Goal: Task Accomplishment & Management: Manage account settings

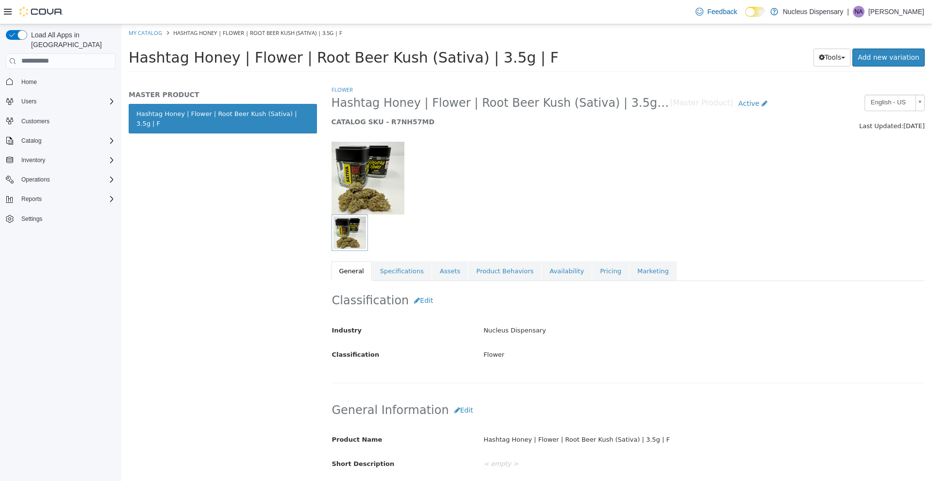
scroll to position [245, 0]
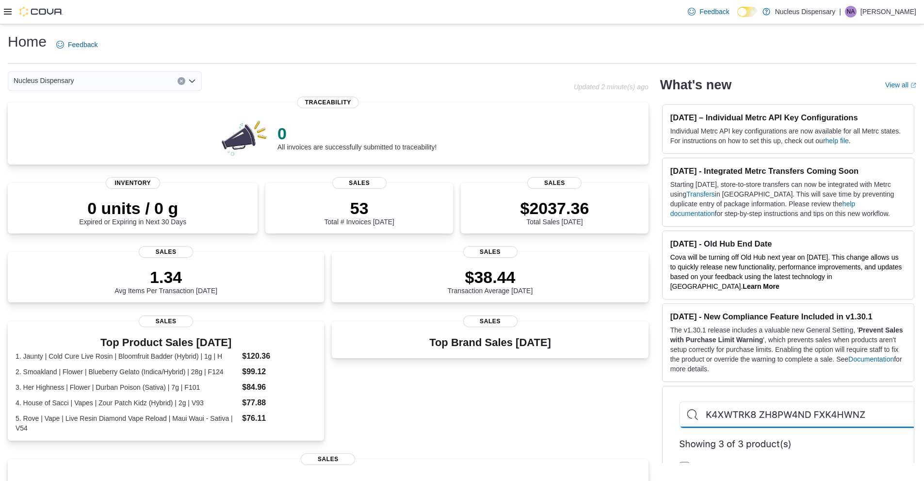
click at [10, 10] on icon at bounding box center [8, 12] width 8 height 8
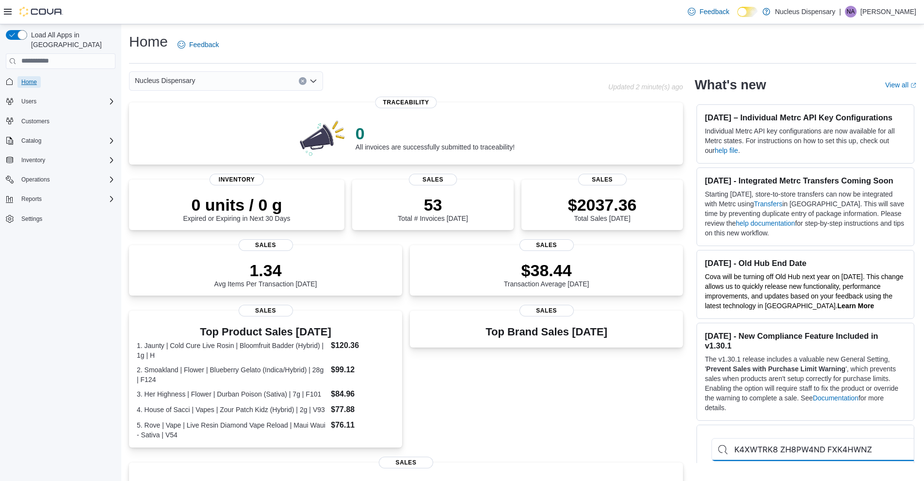
click at [27, 78] on span "Home" at bounding box center [29, 82] width 16 height 8
click at [8, 10] on icon at bounding box center [8, 12] width 8 height 6
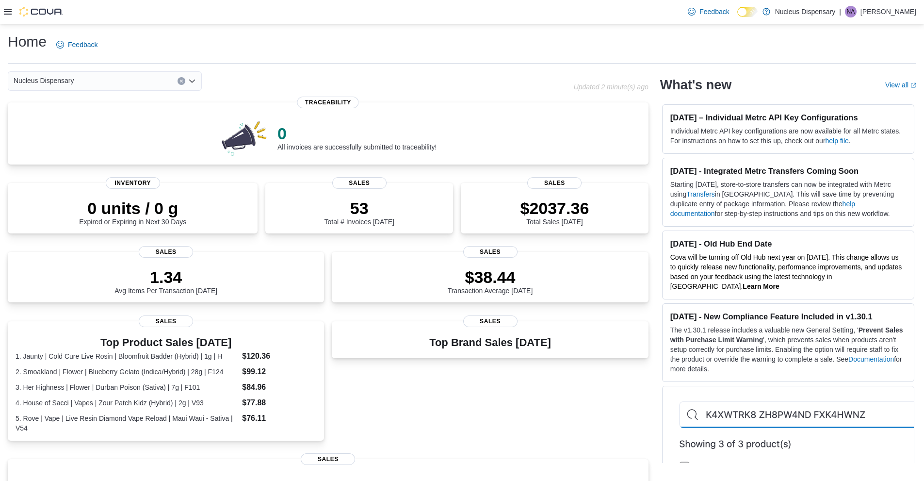
click at [8, 15] on icon at bounding box center [8, 12] width 8 height 6
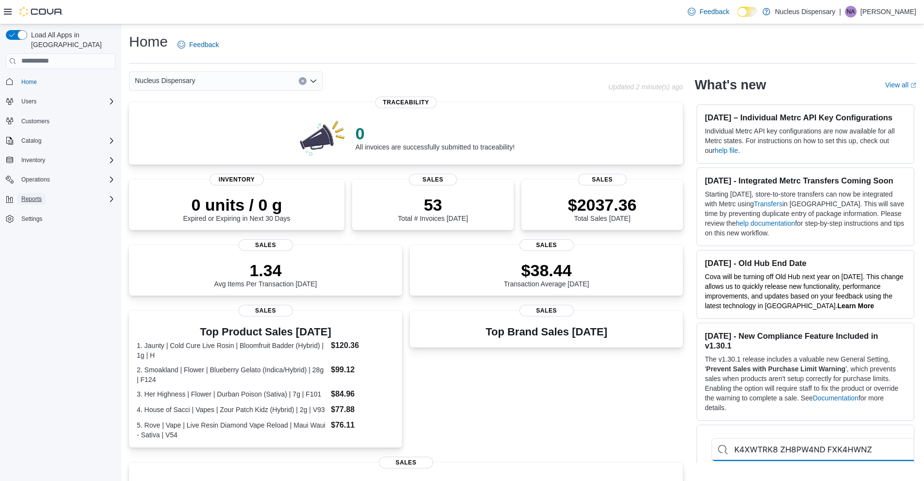
click at [39, 193] on span "Reports" at bounding box center [31, 199] width 20 height 12
click at [40, 209] on span "BioTrack Reconciliation" at bounding box center [47, 213] width 61 height 8
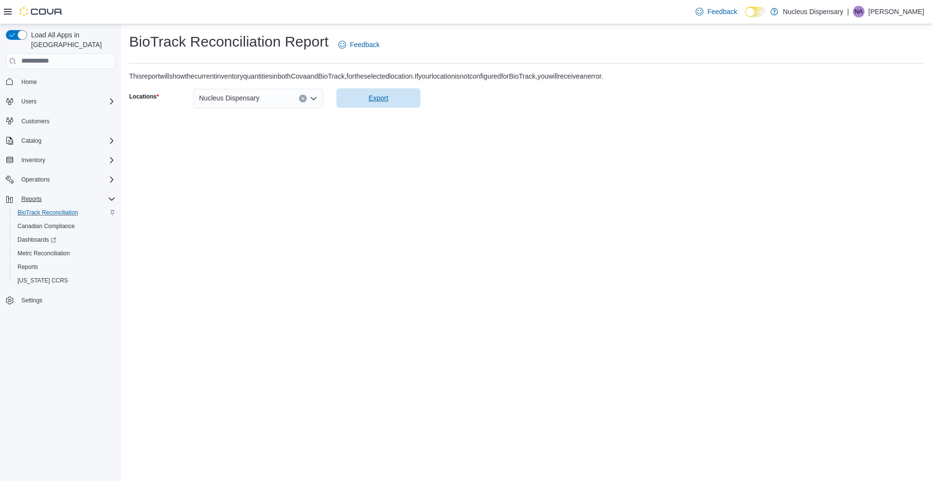
click at [378, 96] on span "Export" at bounding box center [377, 98] width 19 height 10
click at [311, 98] on icon "Open list of options" at bounding box center [314, 98] width 6 height 3
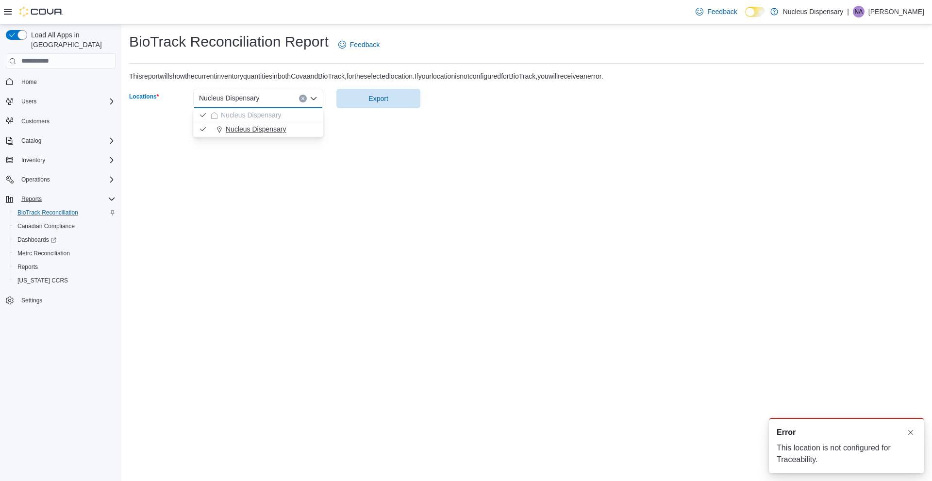
click at [287, 130] on div "Nucleus Dispensary" at bounding box center [264, 129] width 107 height 10
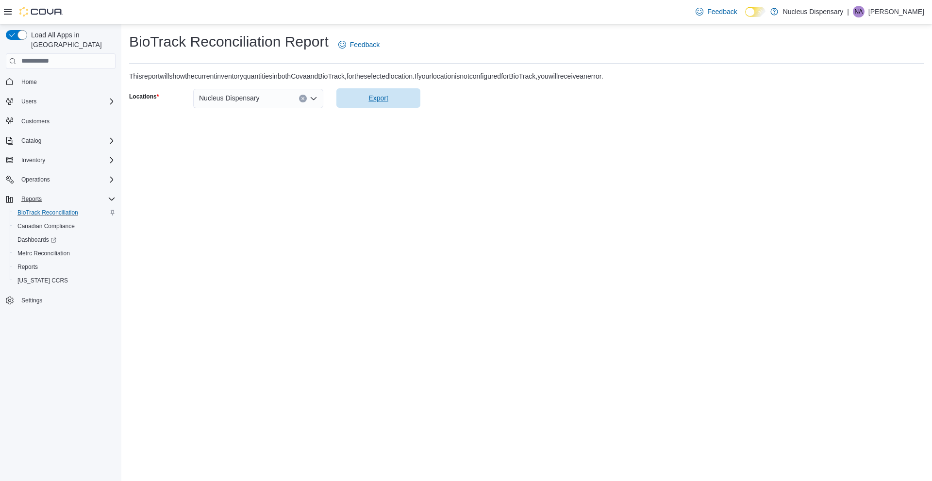
click at [385, 102] on span "Export" at bounding box center [377, 98] width 19 height 10
click at [34, 263] on span "Reports" at bounding box center [27, 267] width 20 height 8
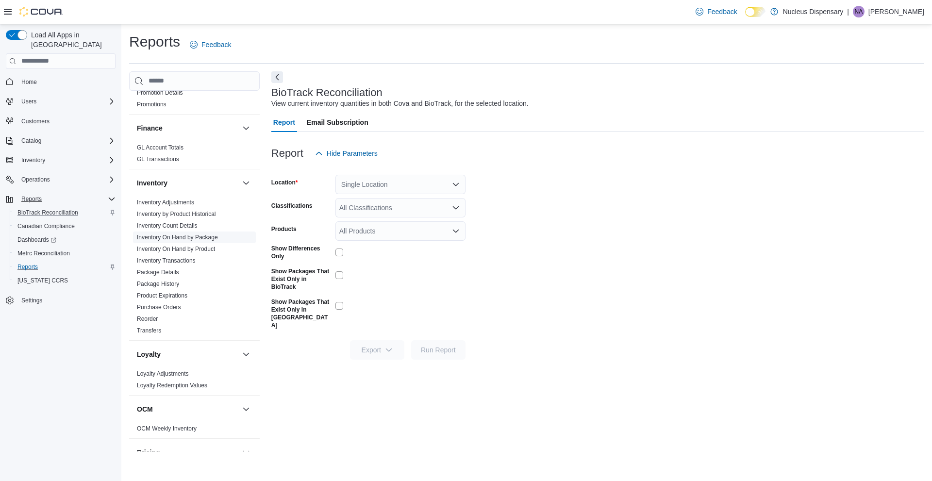
scroll to position [194, 0]
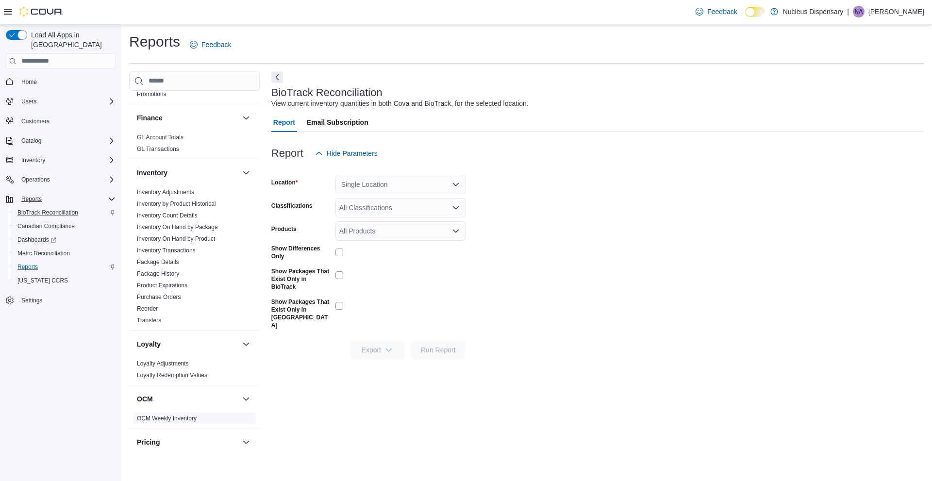
click at [155, 424] on span "OCM Weekly Inventory" at bounding box center [194, 418] width 123 height 12
click at [155, 419] on link "OCM Weekly Inventory" at bounding box center [167, 418] width 60 height 7
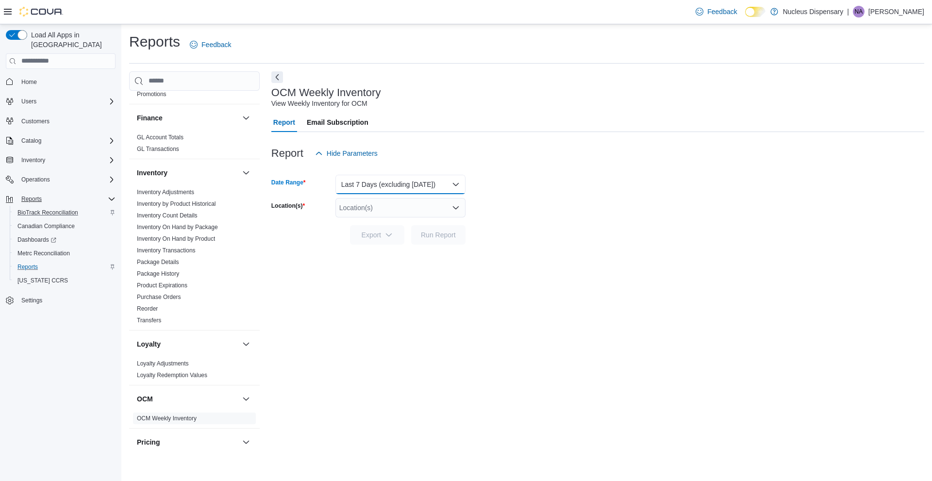
click at [455, 183] on button "Last 7 Days (excluding today)" at bounding box center [400, 184] width 130 height 19
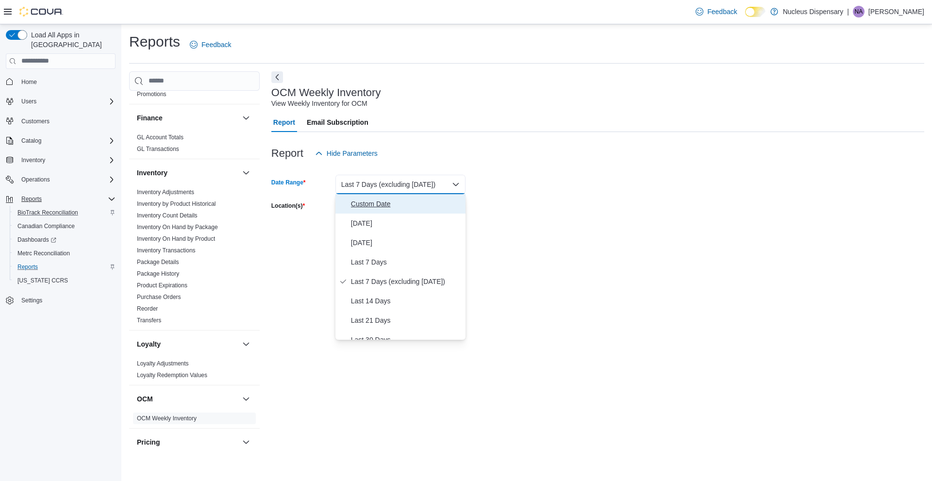
click at [373, 209] on span "Custom Date" at bounding box center [406, 204] width 111 height 12
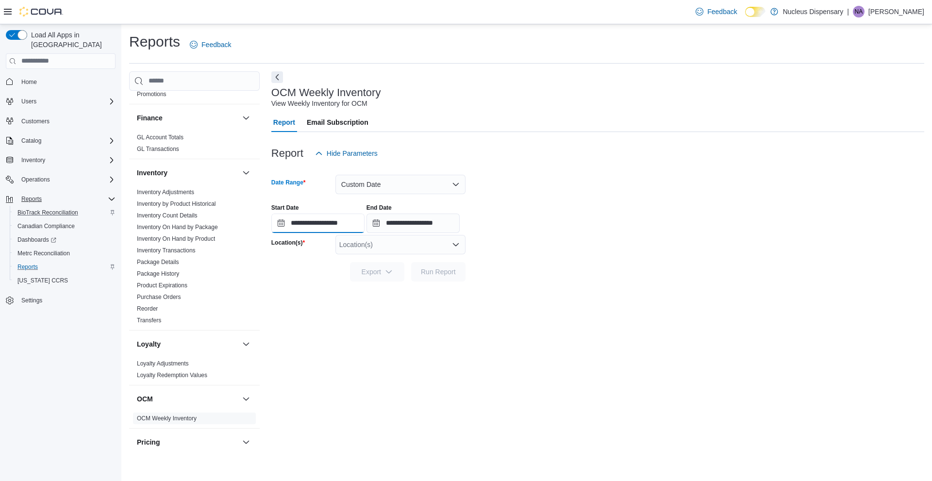
click at [313, 226] on input "**********" at bounding box center [317, 223] width 93 height 19
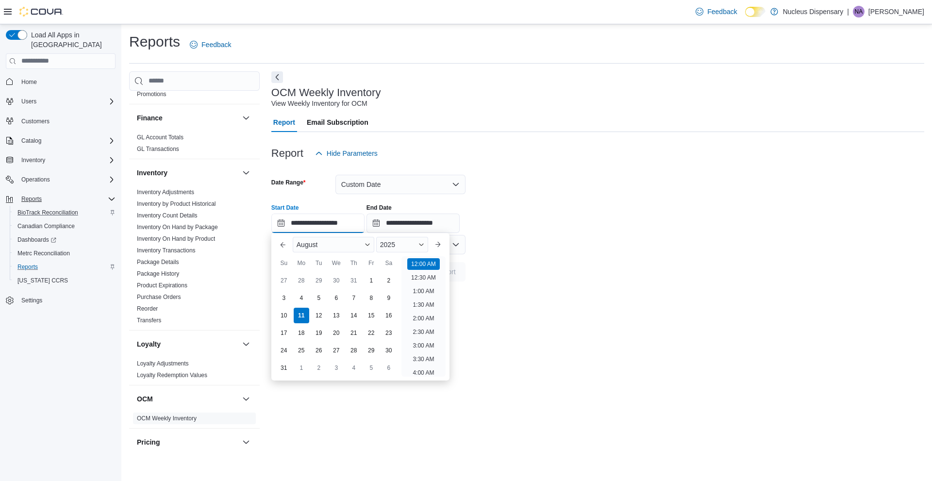
scroll to position [30, 0]
click at [274, 225] on input "**********" at bounding box center [317, 223] width 93 height 19
click at [282, 298] on div "3" at bounding box center [283, 297] width 17 height 17
click at [386, 298] on div "9" at bounding box center [388, 297] width 17 height 17
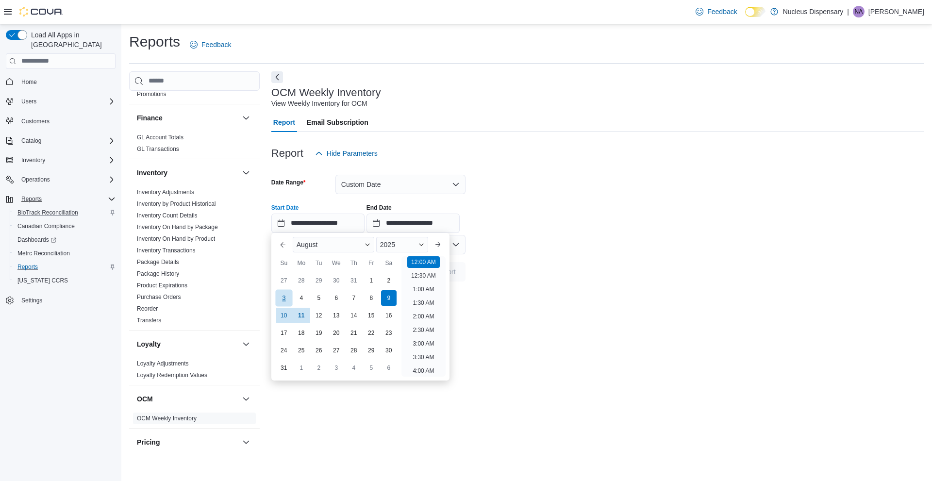
click at [287, 298] on div "3" at bounding box center [283, 297] width 17 height 17
type input "**********"
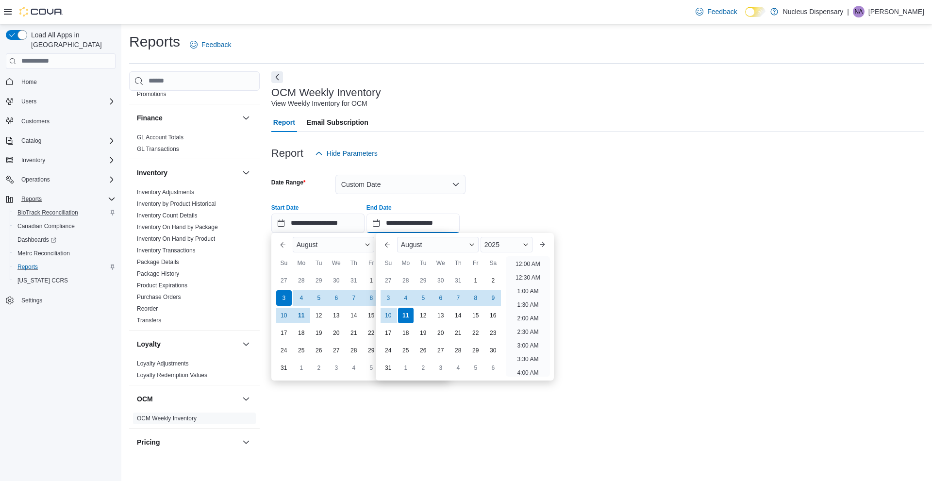
click at [398, 227] on input "**********" at bounding box center [412, 223] width 93 height 19
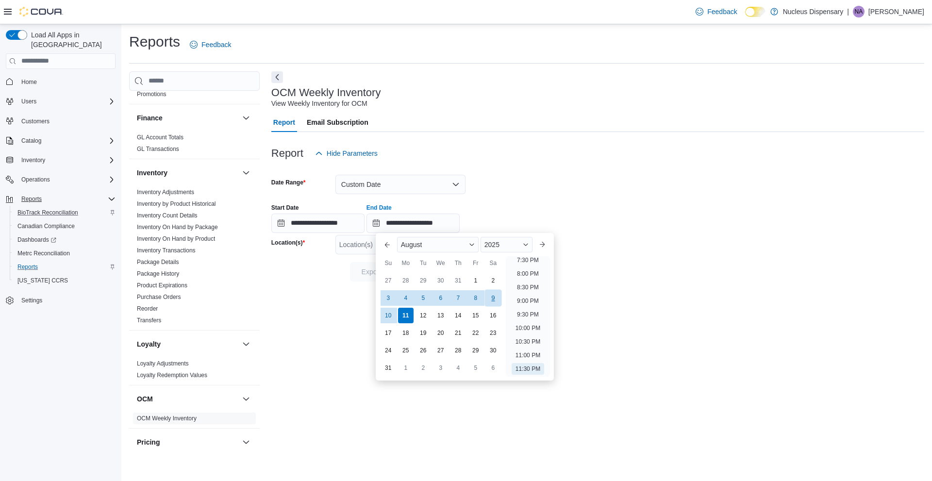
click at [492, 296] on div "9" at bounding box center [492, 297] width 17 height 17
type input "**********"
click at [508, 196] on div "**********" at bounding box center [597, 214] width 653 height 37
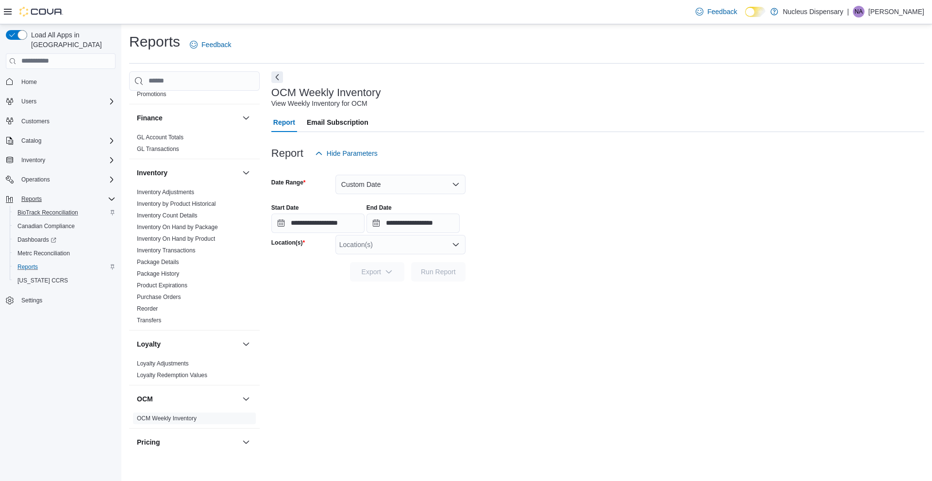
click at [448, 247] on div "Location(s)" at bounding box center [400, 244] width 130 height 19
click at [427, 277] on div "Nucleus Dispensary" at bounding box center [400, 275] width 118 height 10
click at [350, 297] on div "**********" at bounding box center [597, 261] width 653 height 380
click at [393, 271] on icon "button" at bounding box center [389, 271] width 8 height 8
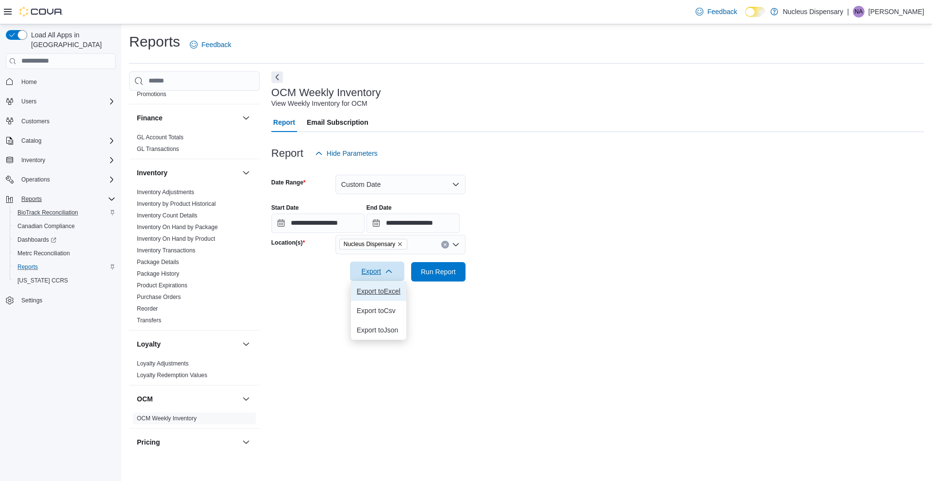
click at [388, 291] on span "Export to Excel" at bounding box center [379, 291] width 44 height 8
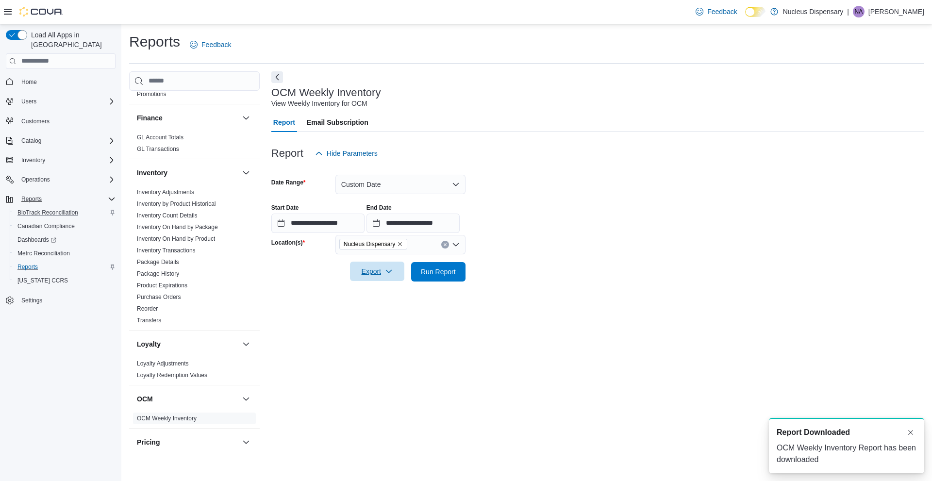
scroll to position [0, 0]
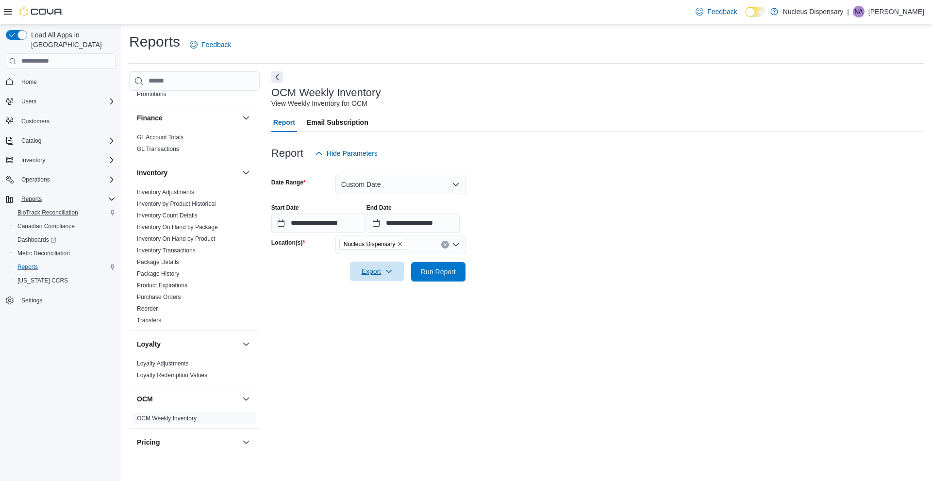
click at [370, 275] on span "Export" at bounding box center [377, 271] width 43 height 19
click at [369, 290] on span "Export to Excel" at bounding box center [379, 291] width 44 height 8
click at [32, 78] on span "Home" at bounding box center [29, 82] width 16 height 8
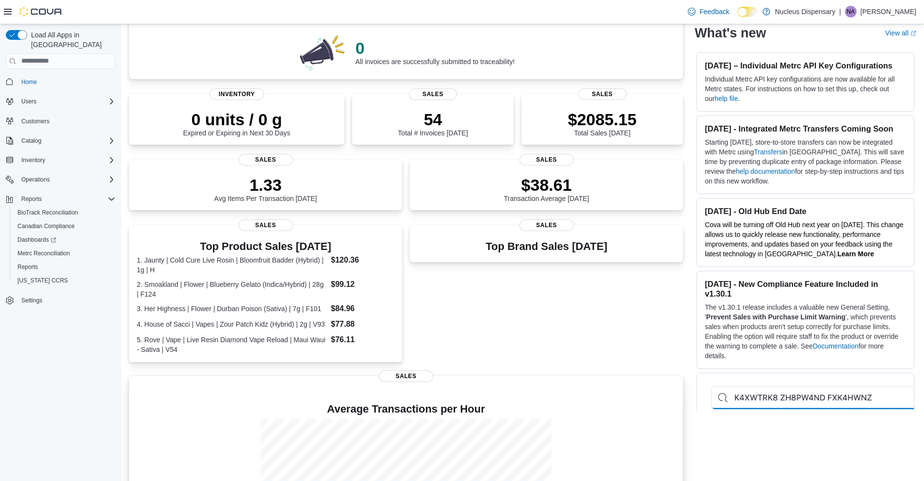
scroll to position [44, 0]
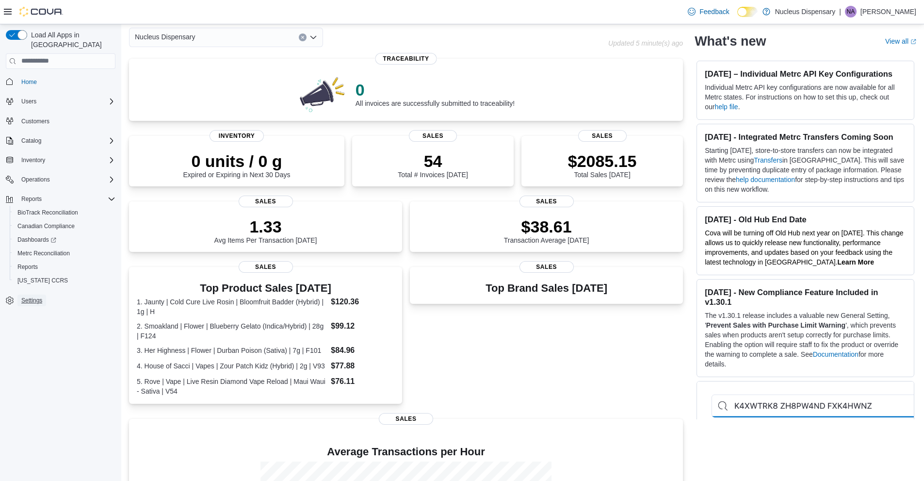
click at [33, 296] on span "Settings" at bounding box center [31, 300] width 21 height 8
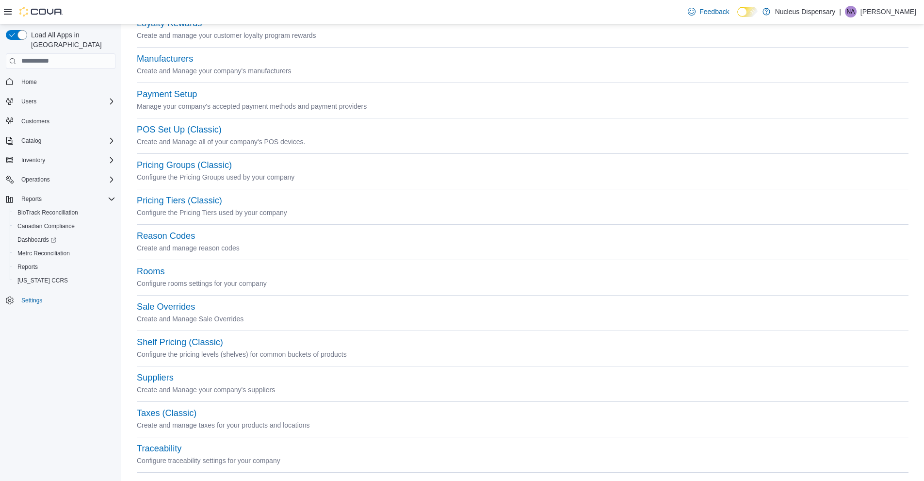
scroll to position [281, 0]
